Goal: Find specific page/section: Locate a particular part of the current website

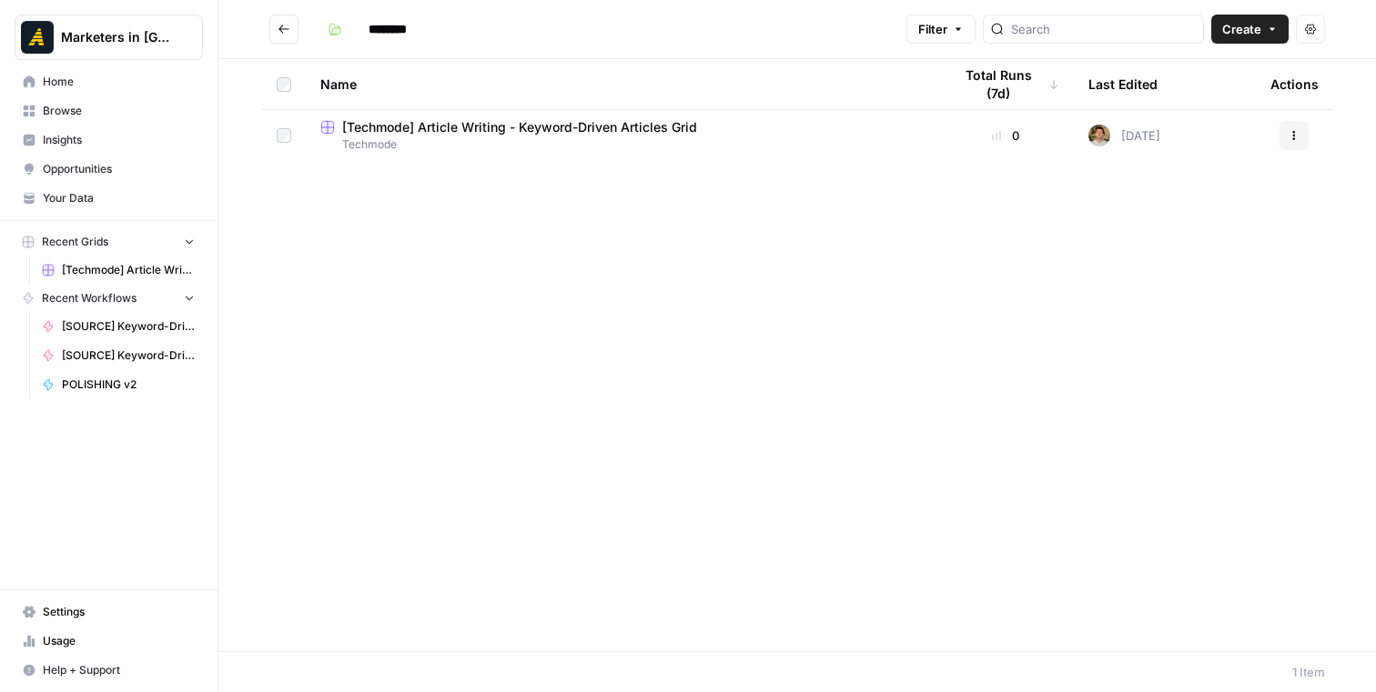
click at [290, 34] on button "Go back" at bounding box center [283, 29] width 29 height 29
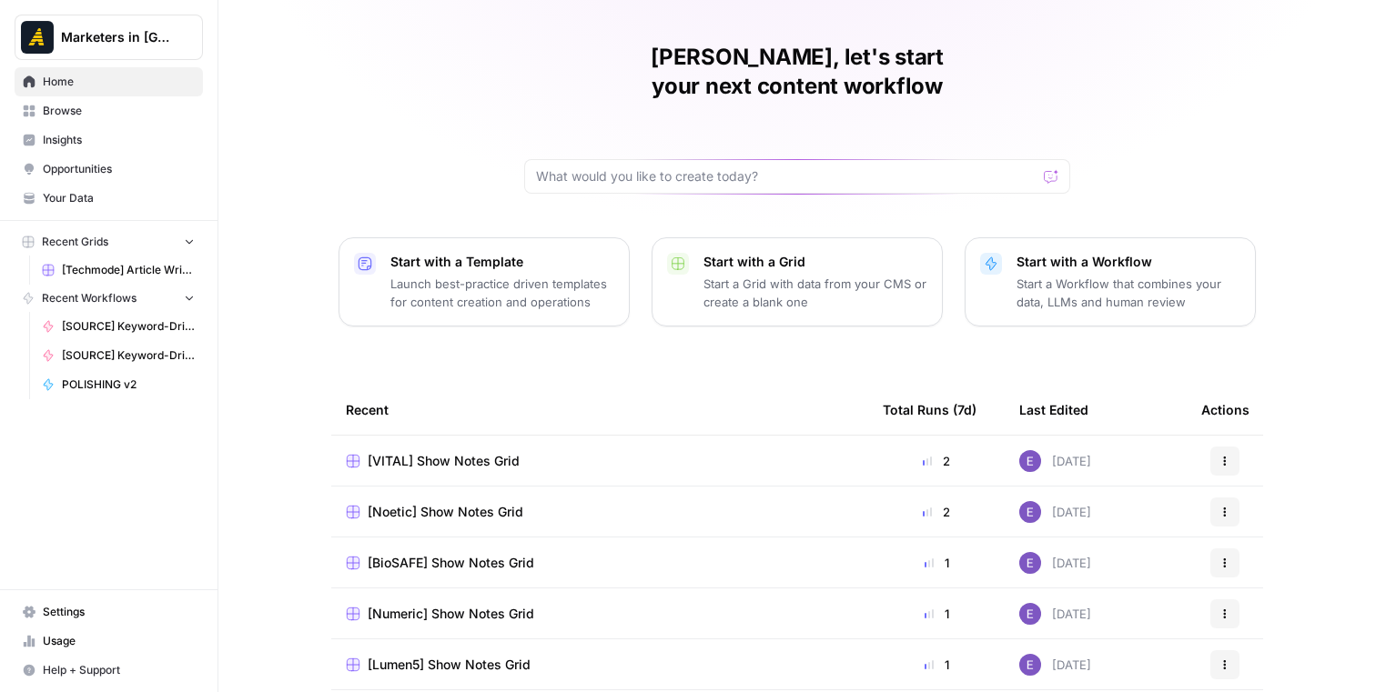
scroll to position [24, 0]
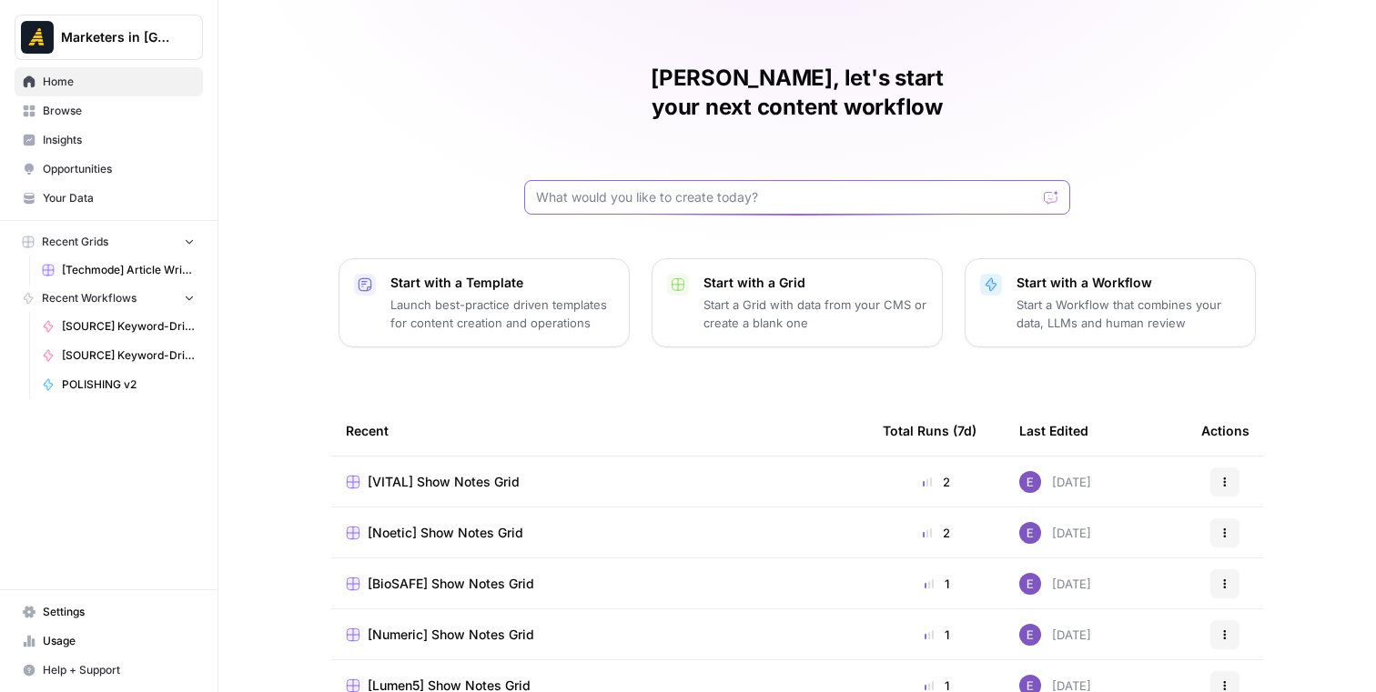
click at [627, 188] on input "text" at bounding box center [786, 197] width 500 height 18
type input "icorps"
click button "Send" at bounding box center [1052, 198] width 24 height 24
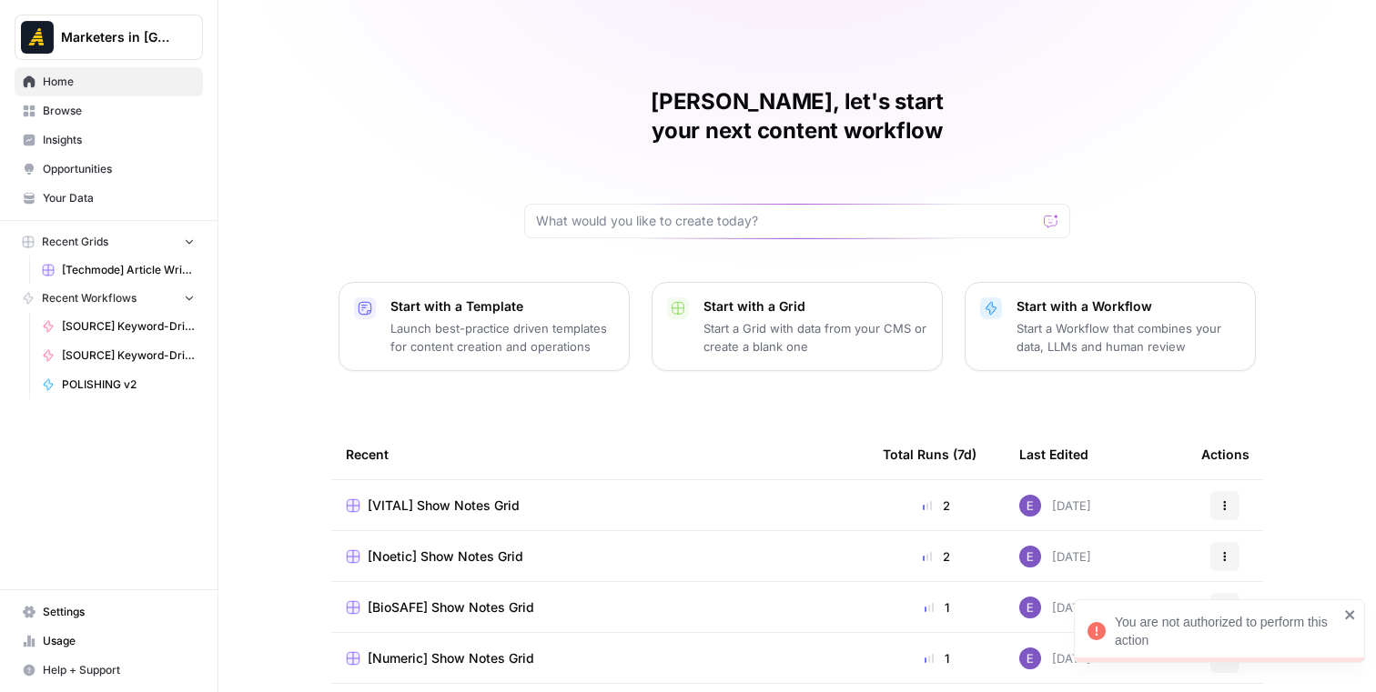
click at [109, 241] on button "Recent Grids" at bounding box center [109, 241] width 188 height 27
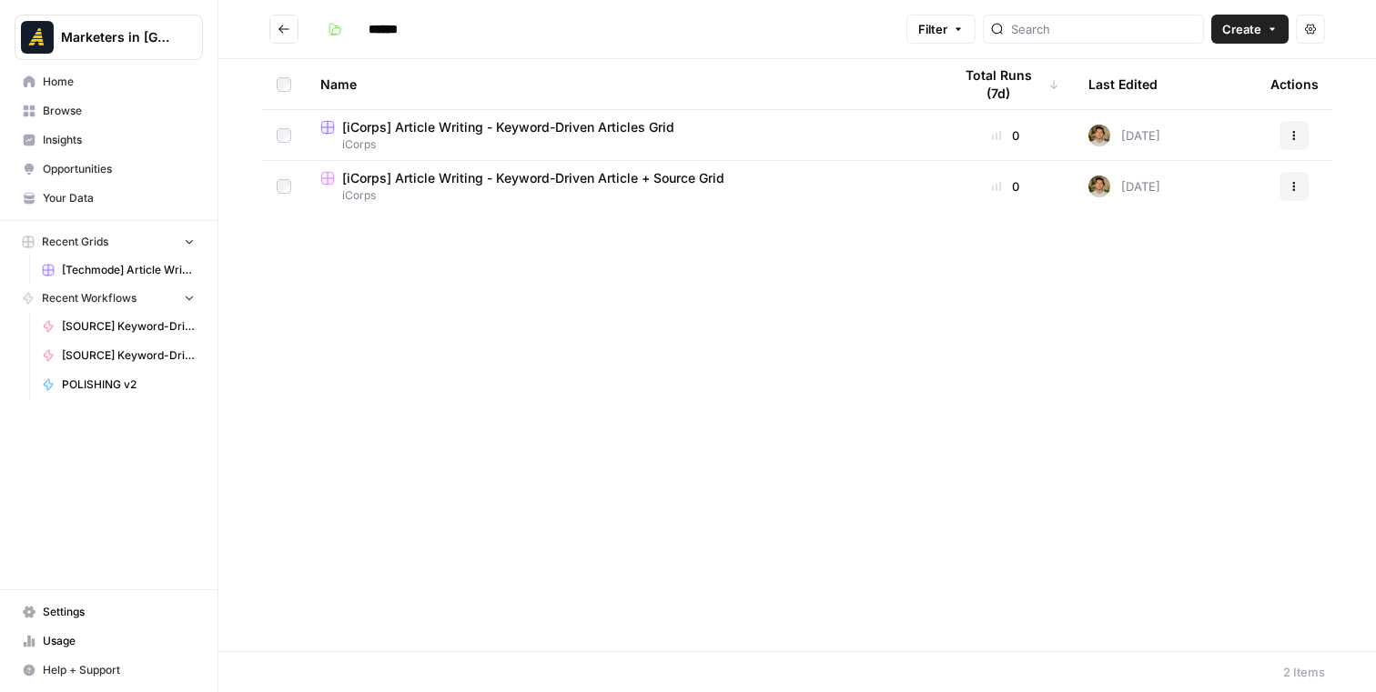
click at [426, 140] on span "iCorps" at bounding box center [621, 144] width 602 height 16
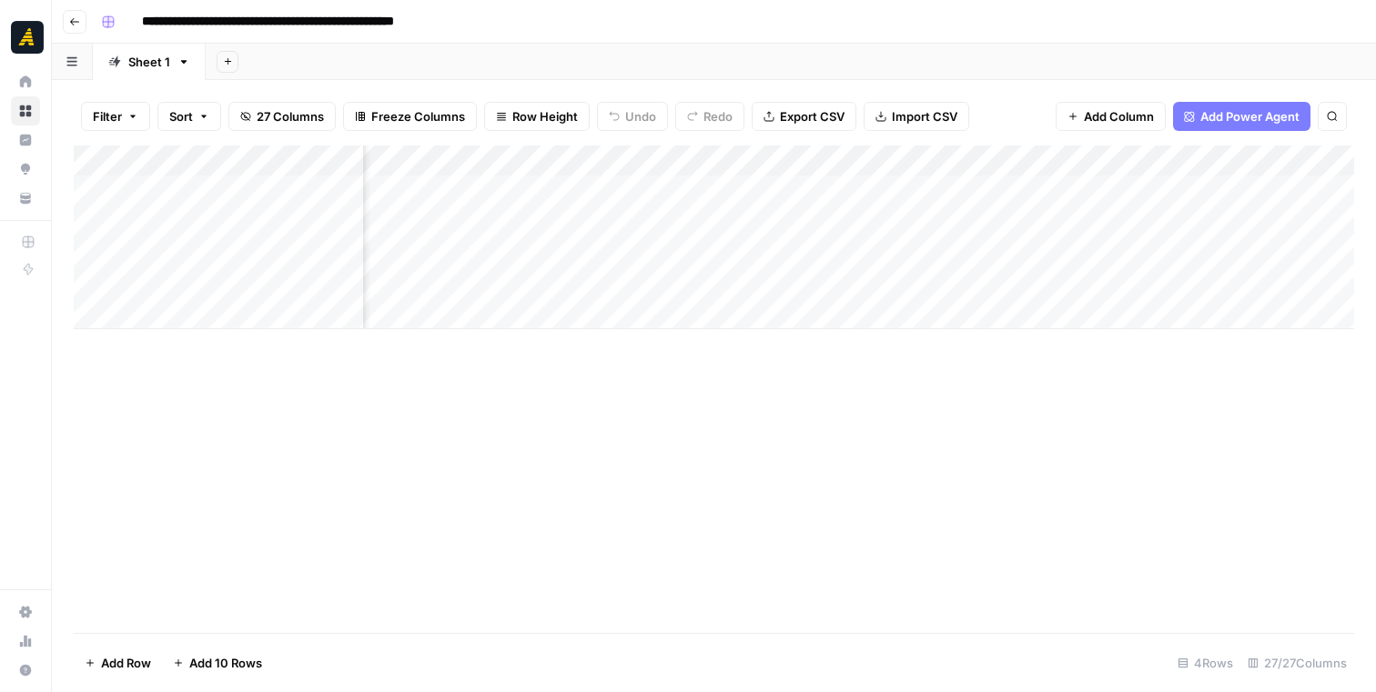
scroll to position [0, 134]
